Goal: Task Accomplishment & Management: Use online tool/utility

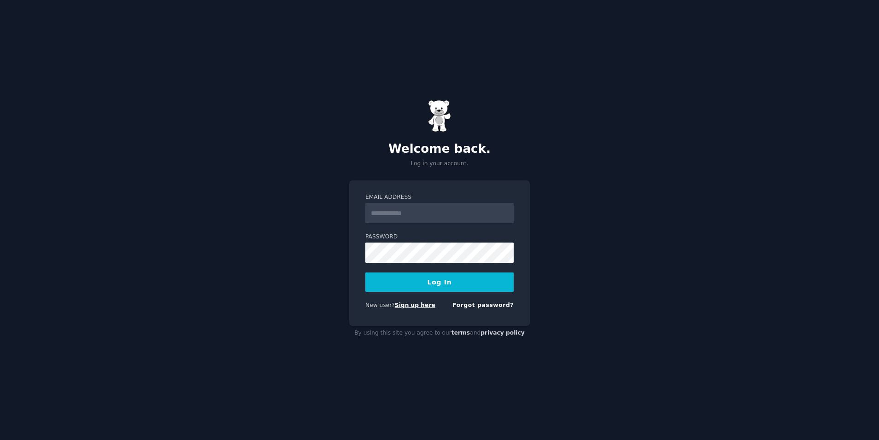
click at [403, 304] on link "Sign up here" at bounding box center [415, 305] width 41 height 6
click at [385, 206] on input "Email Address" at bounding box center [439, 213] width 148 height 20
click at [0, 440] on com-1password-button at bounding box center [0, 440] width 0 height 0
type input "**********"
click at [365, 273] on button "Log In" at bounding box center [439, 282] width 148 height 19
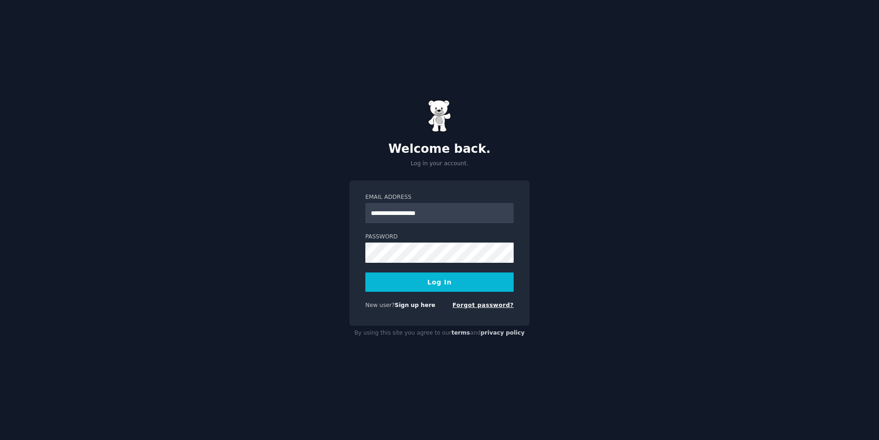
click at [484, 306] on link "Forgot password?" at bounding box center [482, 305] width 61 height 6
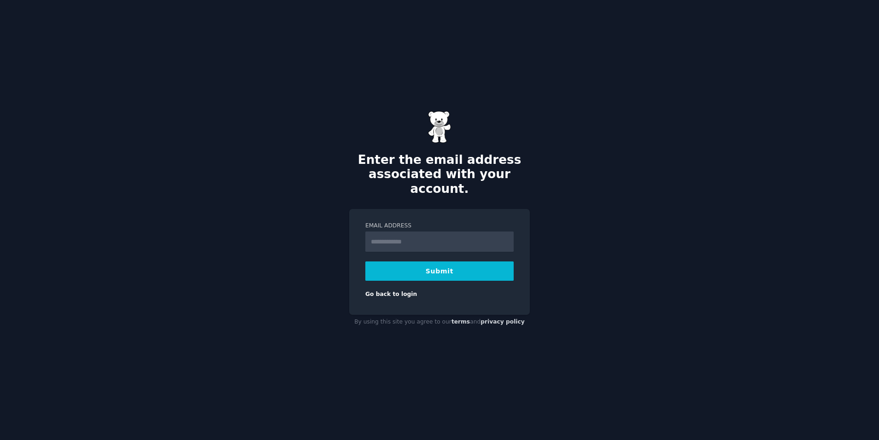
type input "**********"
click at [439, 262] on button "Submit" at bounding box center [439, 271] width 148 height 19
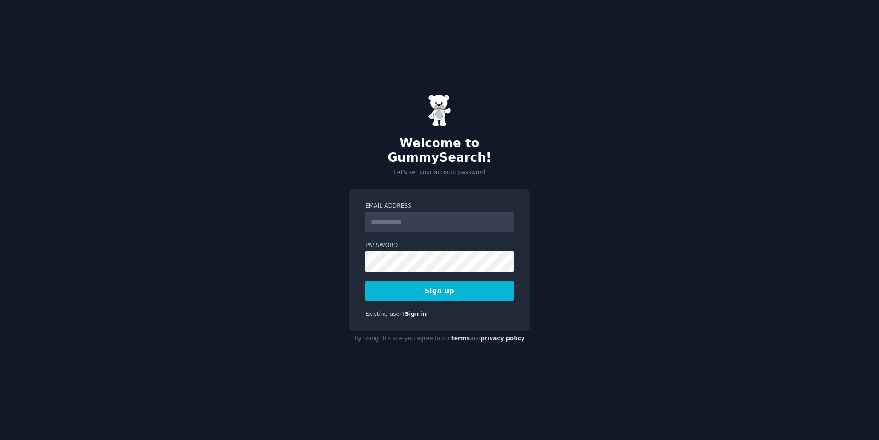
type input "**********"
click at [443, 285] on button "Sign up" at bounding box center [439, 290] width 148 height 19
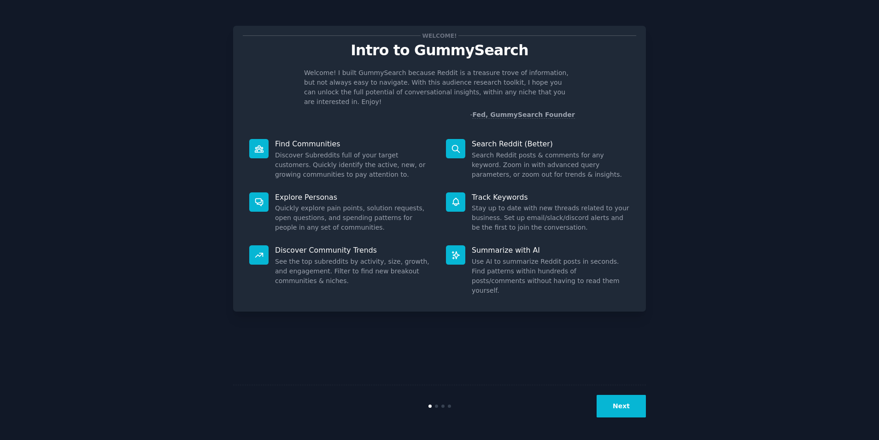
click at [623, 404] on button "Next" at bounding box center [621, 406] width 49 height 23
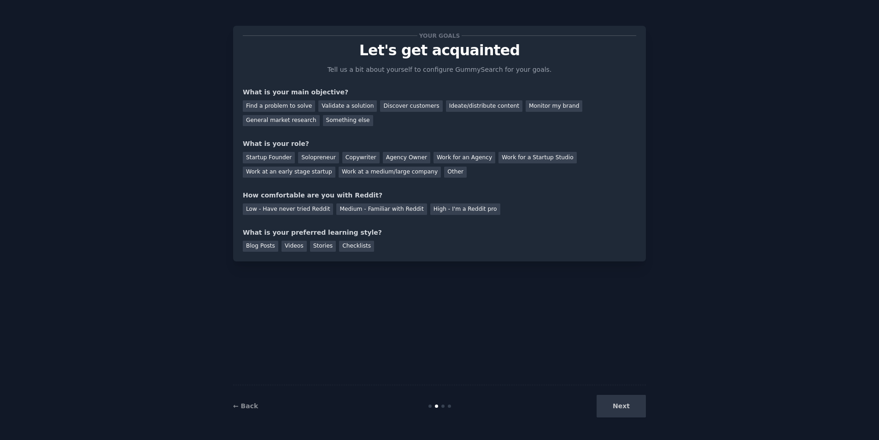
click at [623, 404] on div "Next" at bounding box center [577, 406] width 138 height 23
click at [256, 106] on div "Find a problem to solve" at bounding box center [279, 106] width 72 height 12
click at [316, 160] on div "Solopreneur" at bounding box center [318, 158] width 41 height 12
click at [305, 206] on div "Low - Have never tried Reddit" at bounding box center [288, 210] width 90 height 12
drag, startPoint x: 275, startPoint y: 247, endPoint x: 282, endPoint y: 247, distance: 6.9
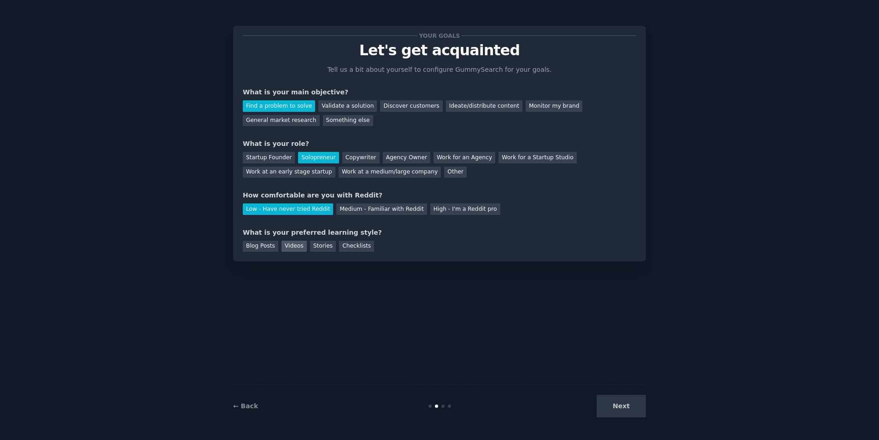
click at [275, 247] on div "Blog Posts" at bounding box center [260, 247] width 35 height 12
click at [282, 247] on div "Videos" at bounding box center [293, 247] width 25 height 12
click at [627, 405] on button "Next" at bounding box center [621, 406] width 49 height 23
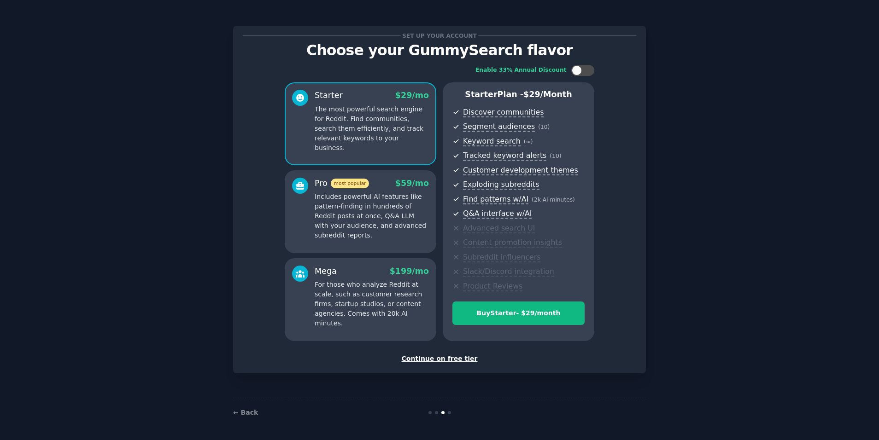
click at [459, 358] on div "Continue on free tier" at bounding box center [439, 359] width 393 height 10
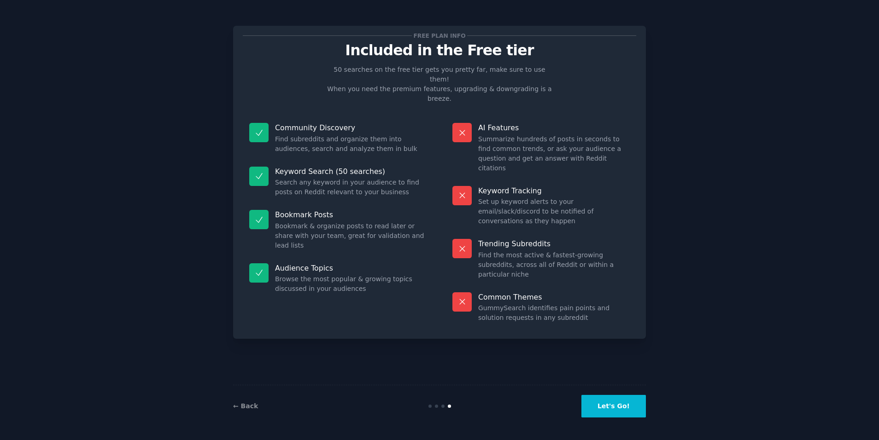
click at [616, 408] on button "Let's Go!" at bounding box center [613, 406] width 64 height 23
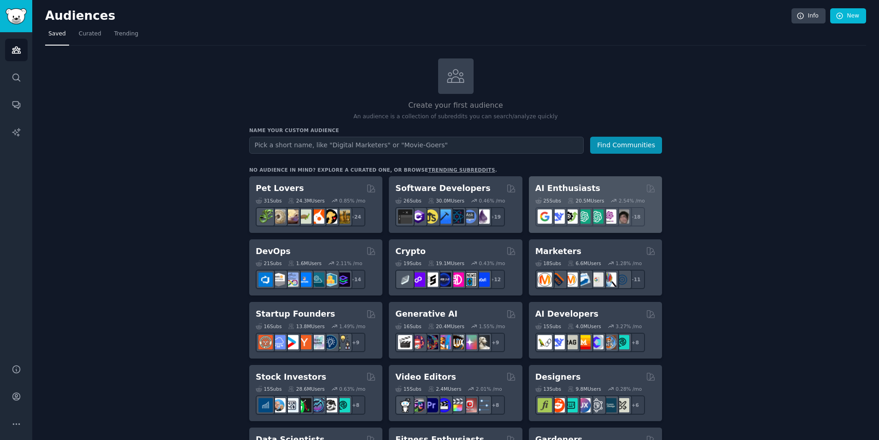
click at [555, 192] on h2 "AI Enthusiasts" at bounding box center [567, 189] width 65 height 12
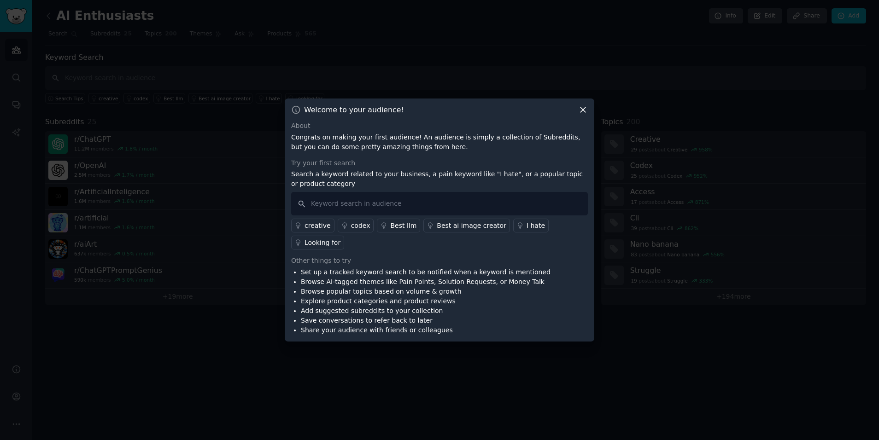
click at [315, 224] on div "creative" at bounding box center [318, 226] width 26 height 10
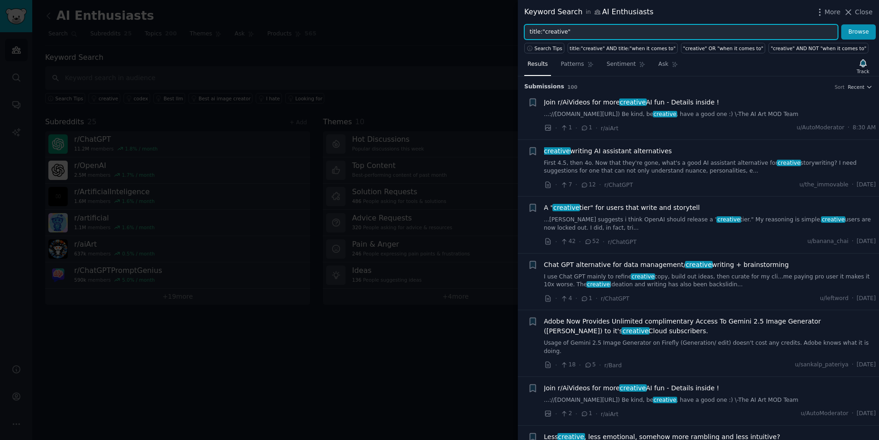
click at [563, 26] on input "title:"creative"" at bounding box center [681, 32] width 314 height 16
type input "automation"
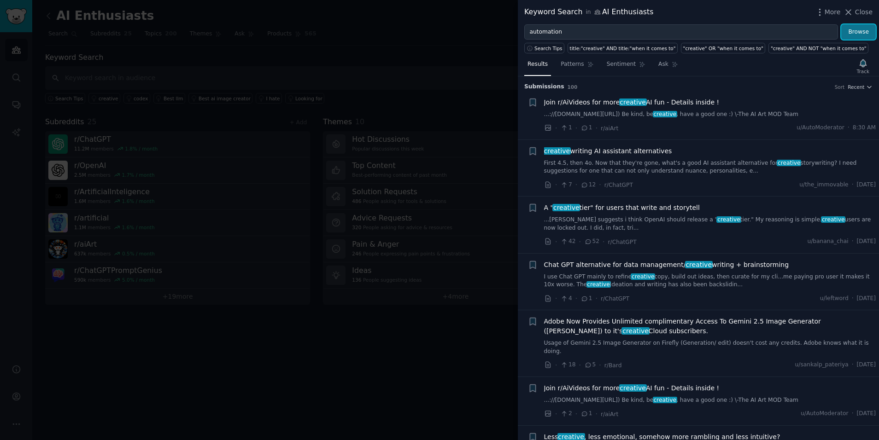
click at [863, 31] on button "Browse" at bounding box center [858, 32] width 35 height 16
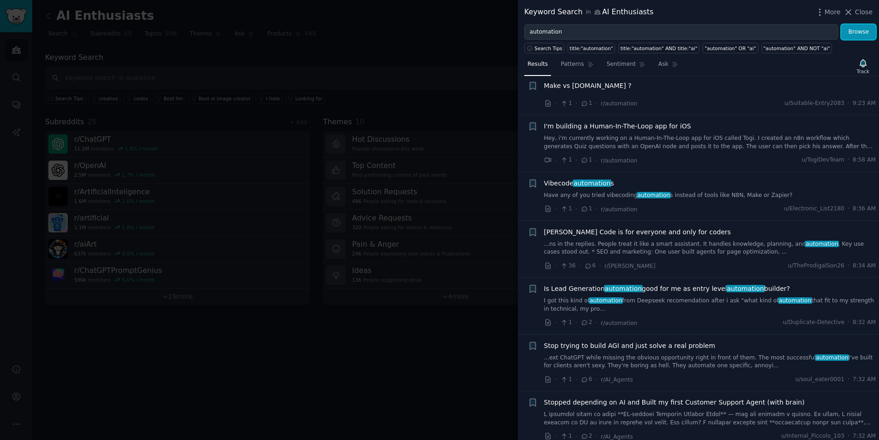
scroll to position [704, 0]
